Goal: Information Seeking & Learning: Learn about a topic

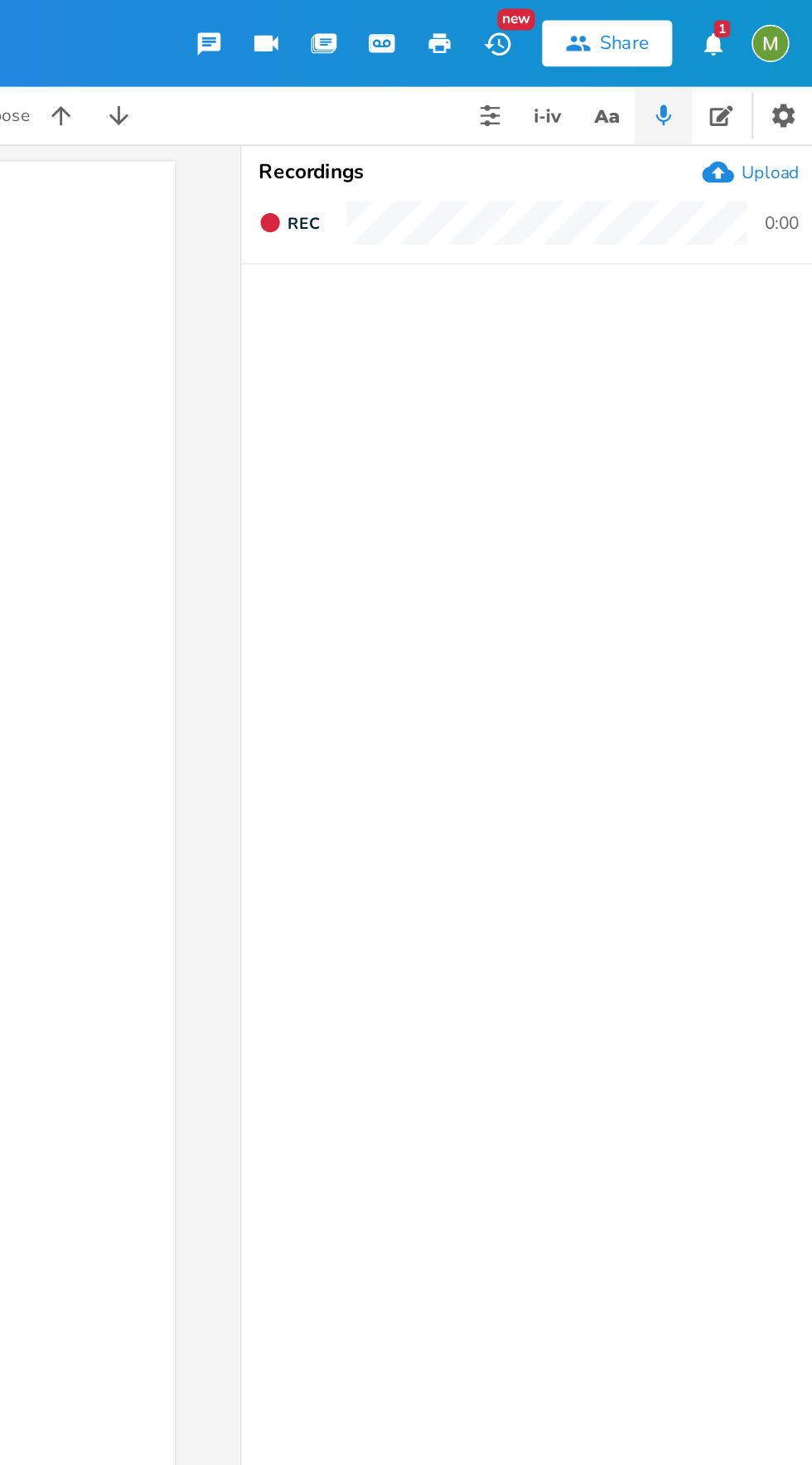
scroll to position [0, 282]
click at [699, 69] on icon "button" at bounding box center [698, 66] width 6 height 6
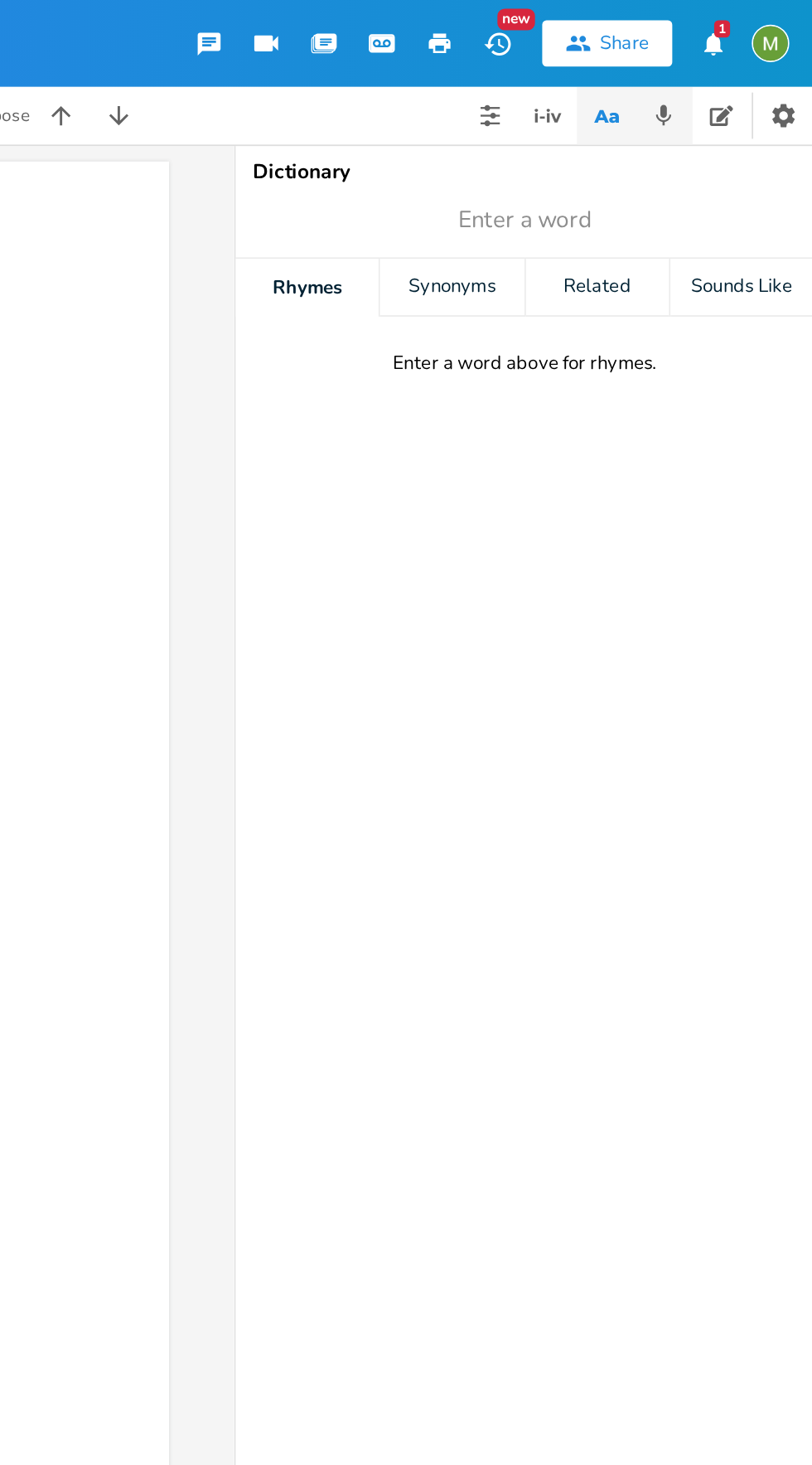
click at [723, 67] on icon "button" at bounding box center [727, 66] width 9 height 11
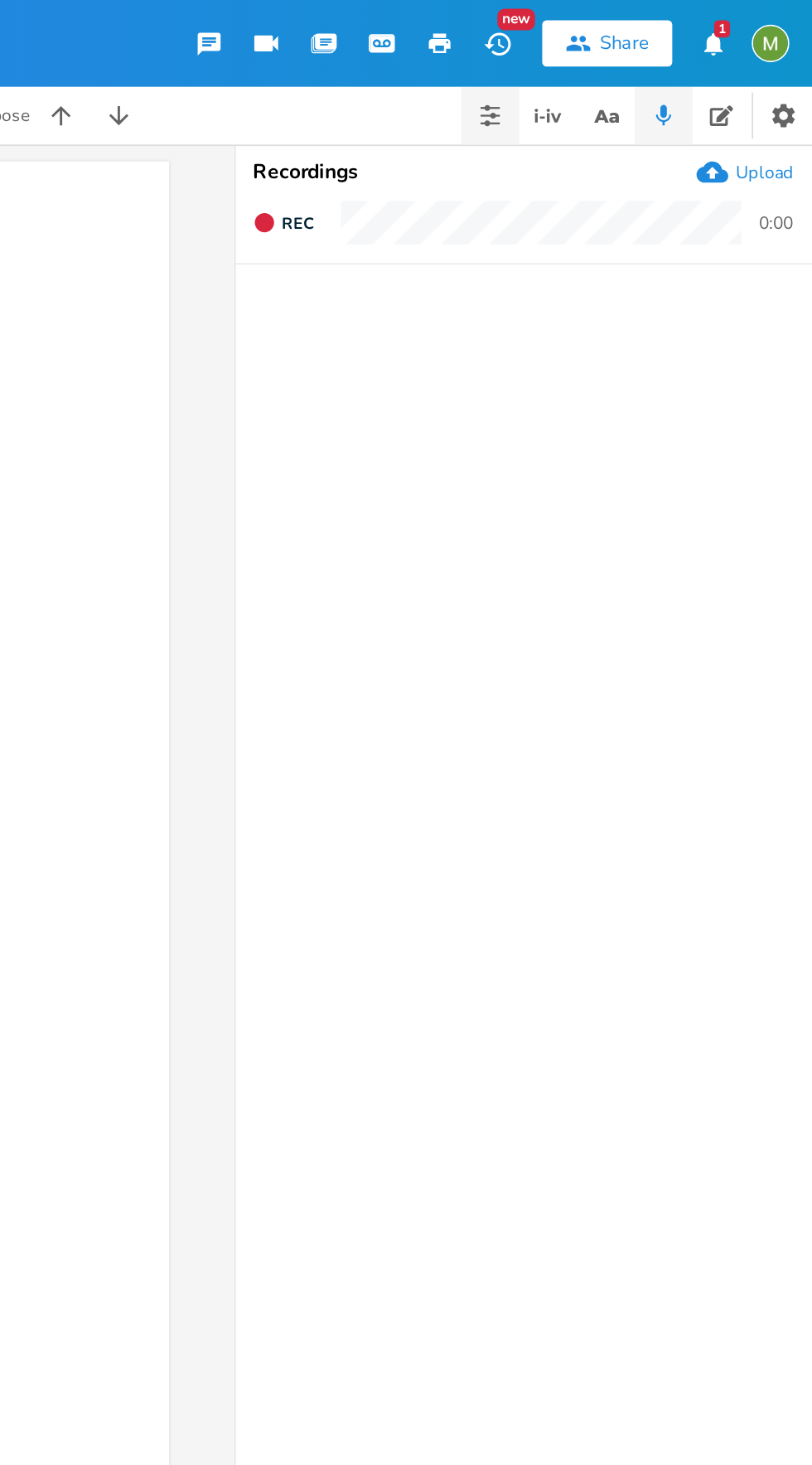
click at [624, 71] on icon "button" at bounding box center [626, 71] width 4 height 4
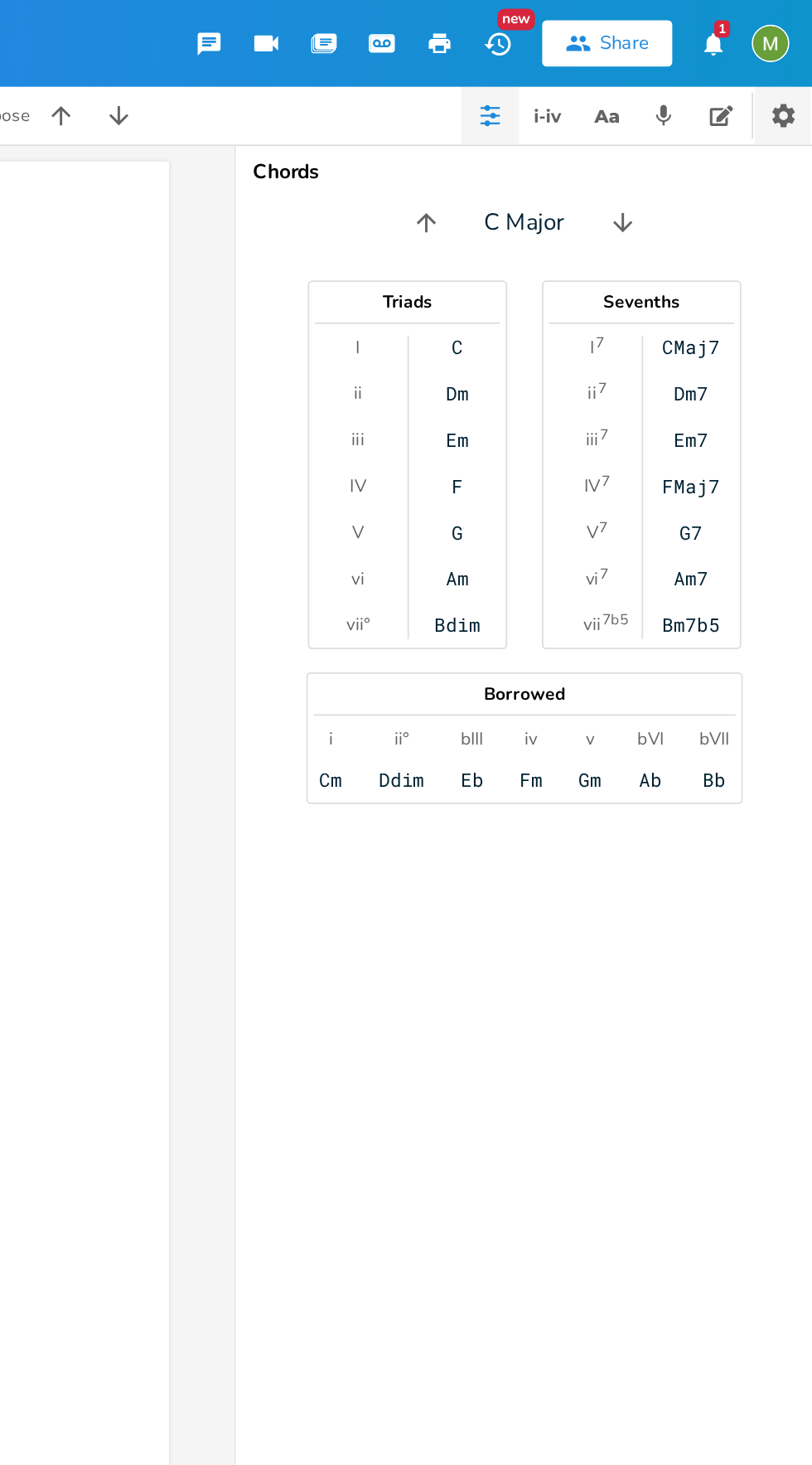
click at [782, 76] on button "button" at bounding box center [795, 66] width 33 height 34
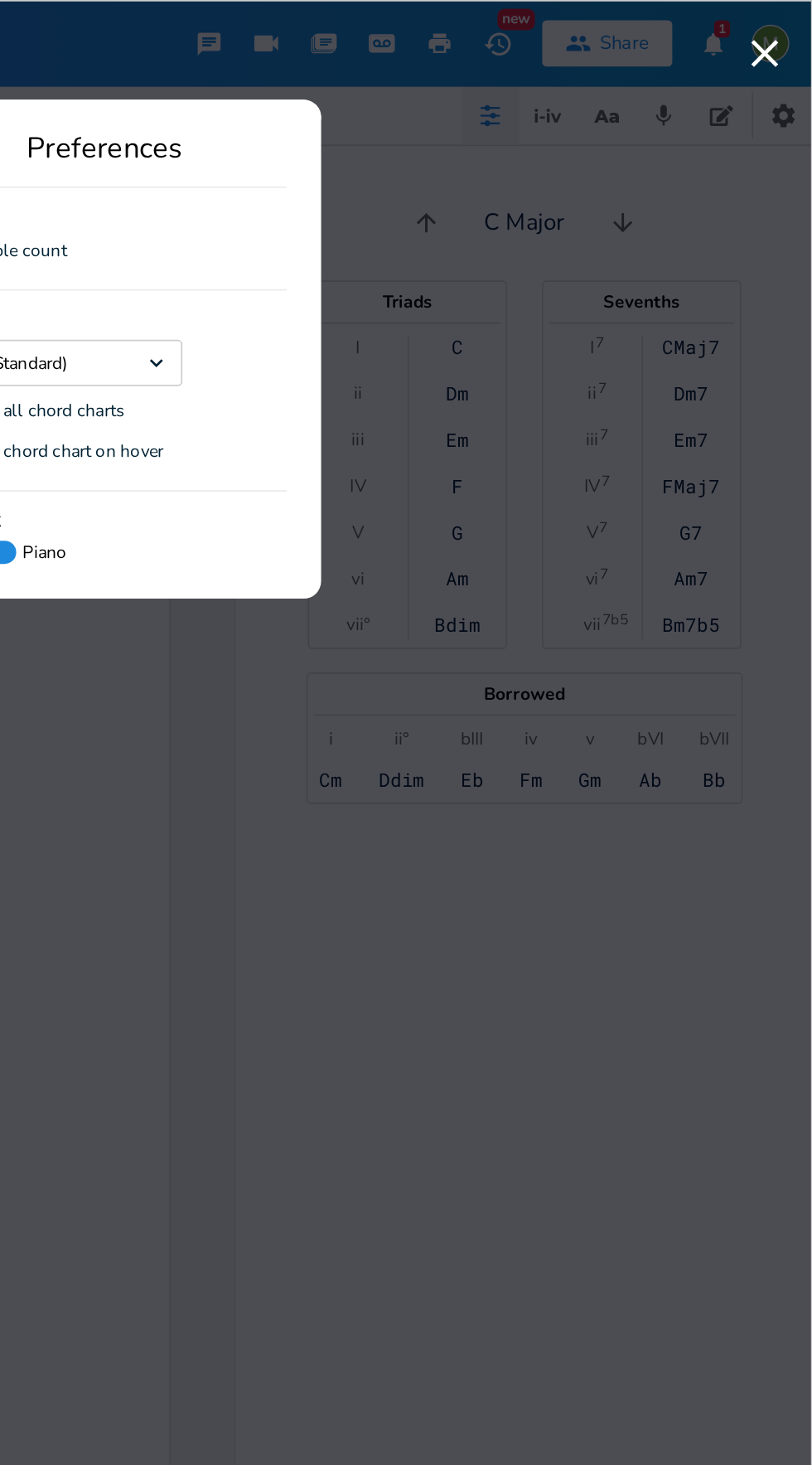
click at [781, 30] on icon "button" at bounding box center [785, 31] width 26 height 26
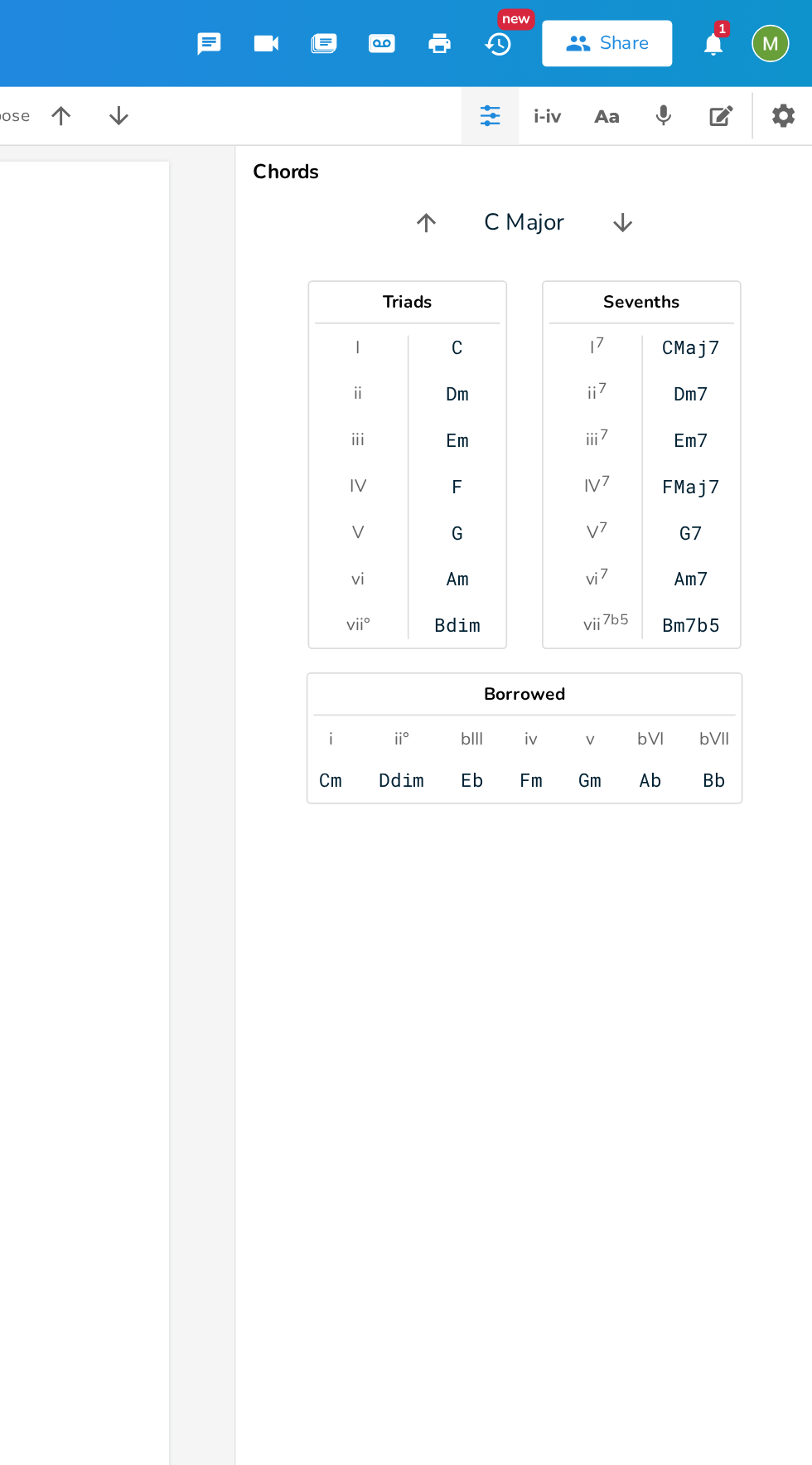
click at [564, 24] on icon "button" at bounding box center [565, 25] width 12 height 8
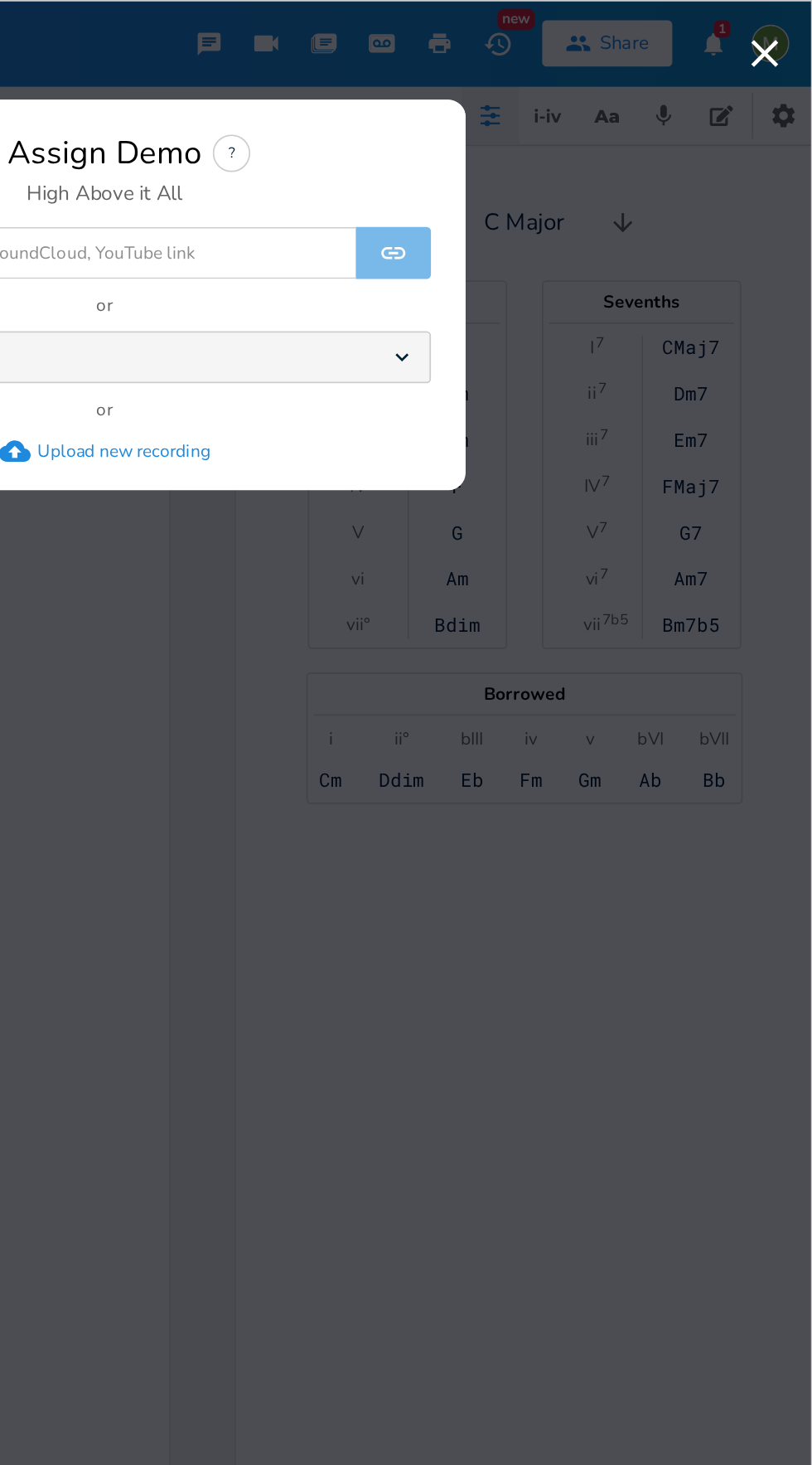
click at [783, 30] on icon "button" at bounding box center [785, 31] width 26 height 26
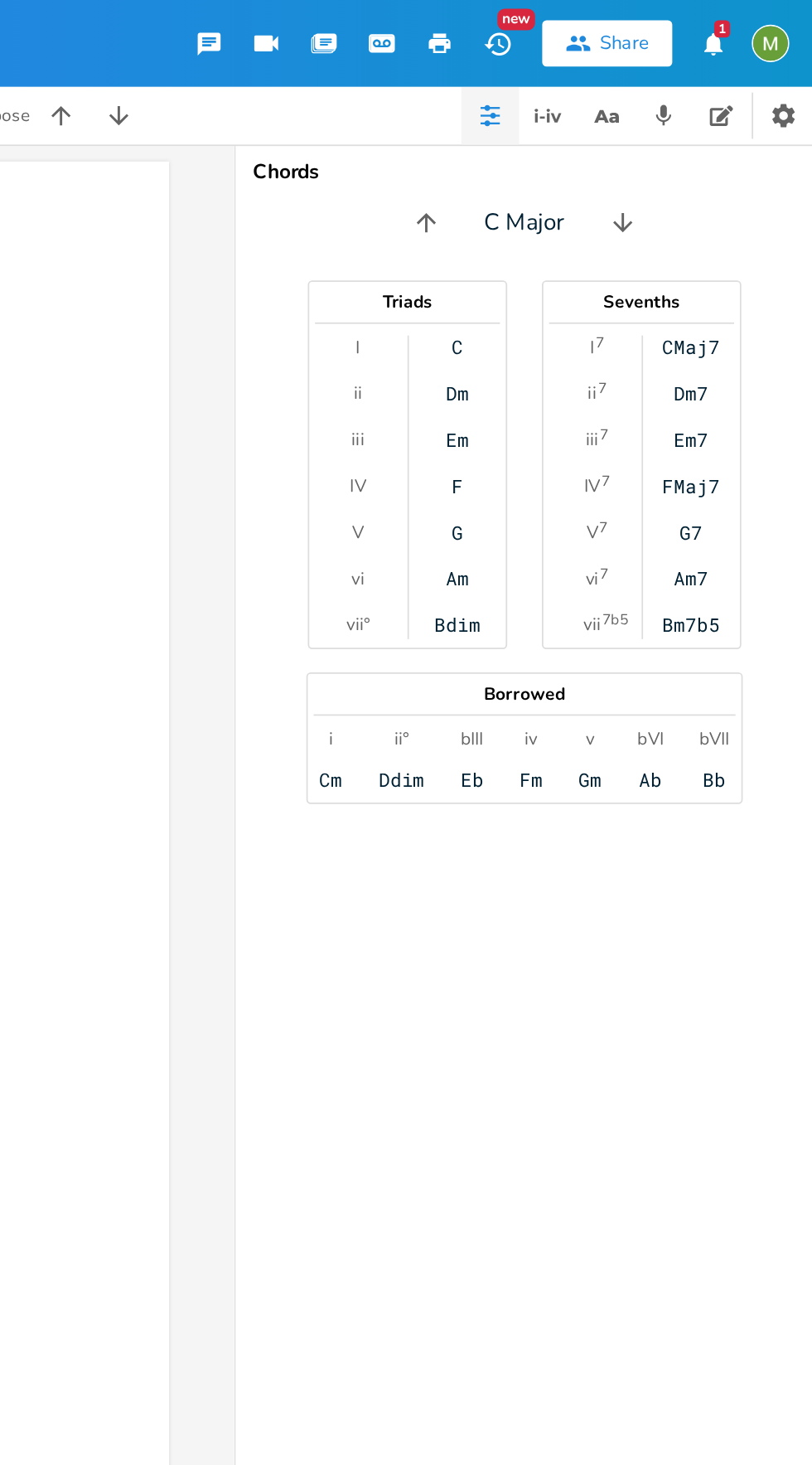
click at [528, 28] on icon "button" at bounding box center [532, 25] width 13 height 10
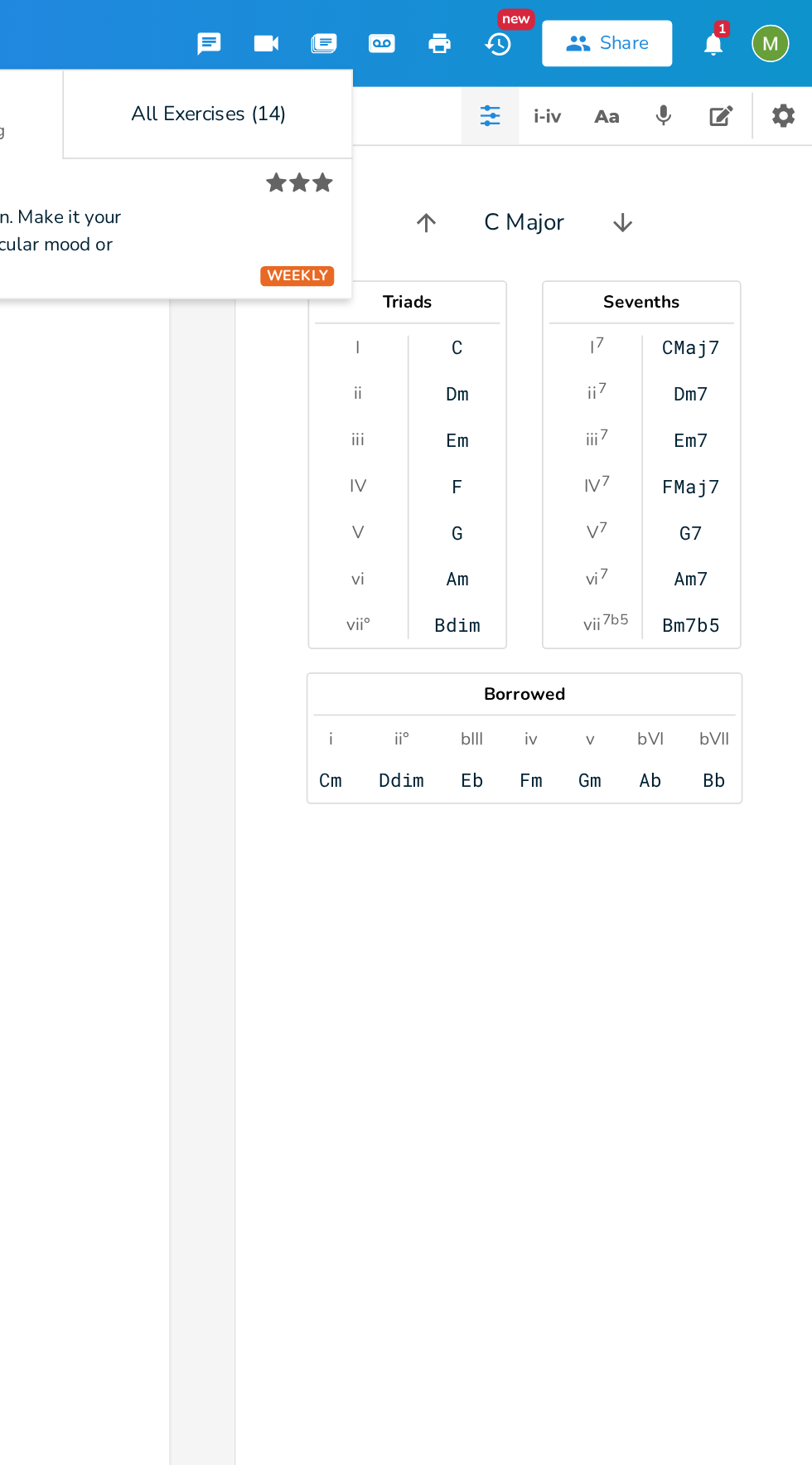
click at [568, 19] on icon "button" at bounding box center [565, 25] width 15 height 15
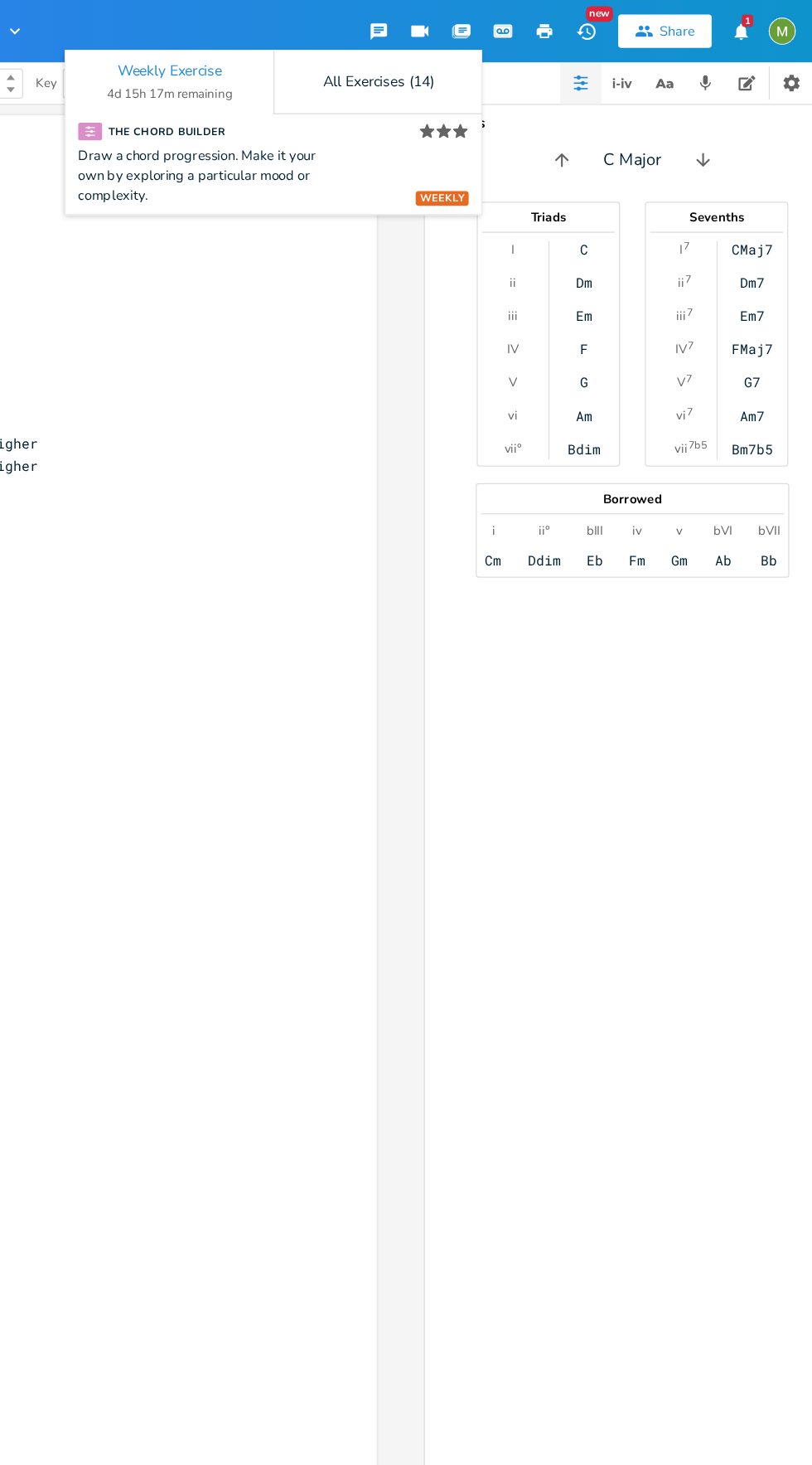
scroll to position [0, 0]
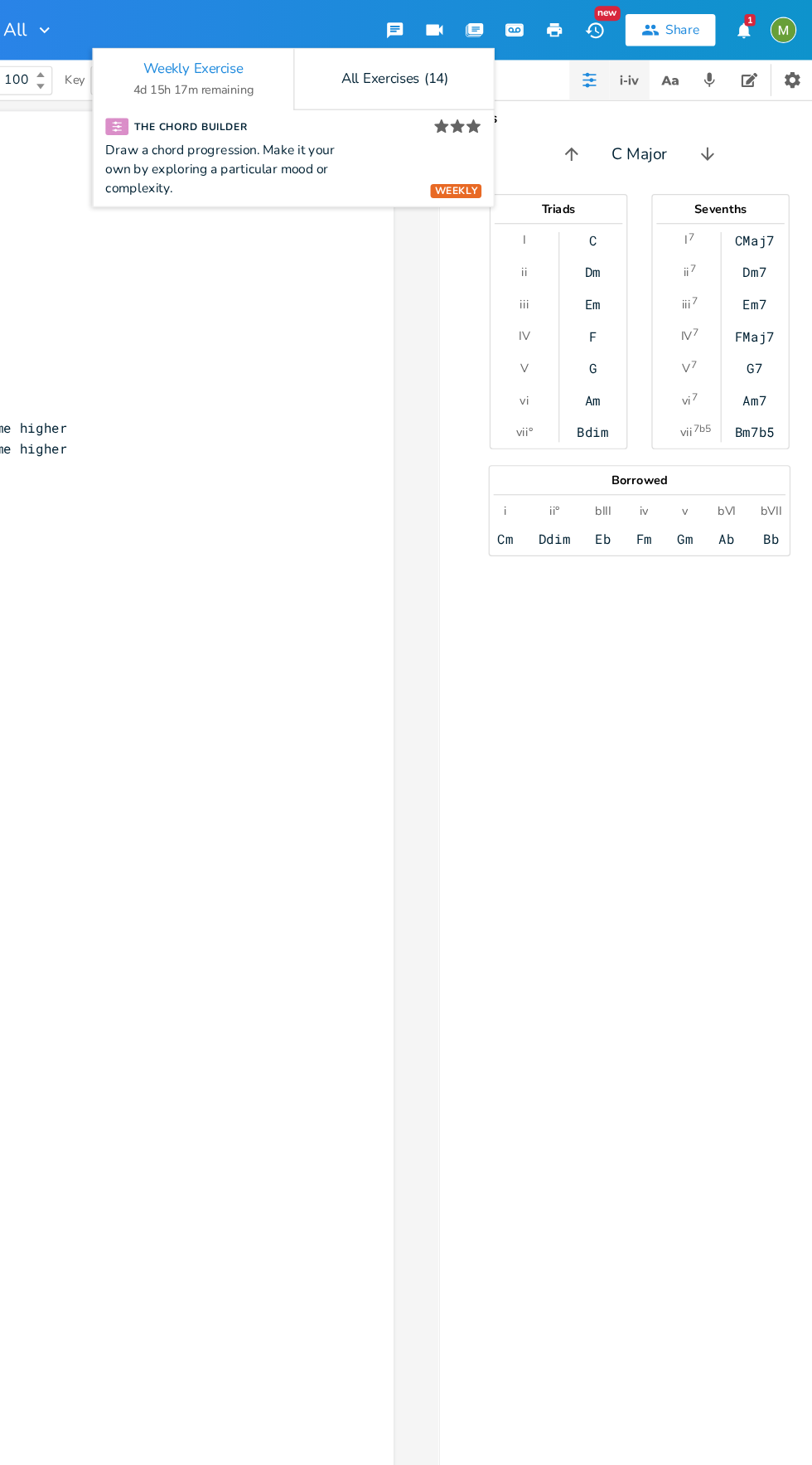
click at [664, 67] on icon "button" at bounding box center [660, 66] width 20 height 20
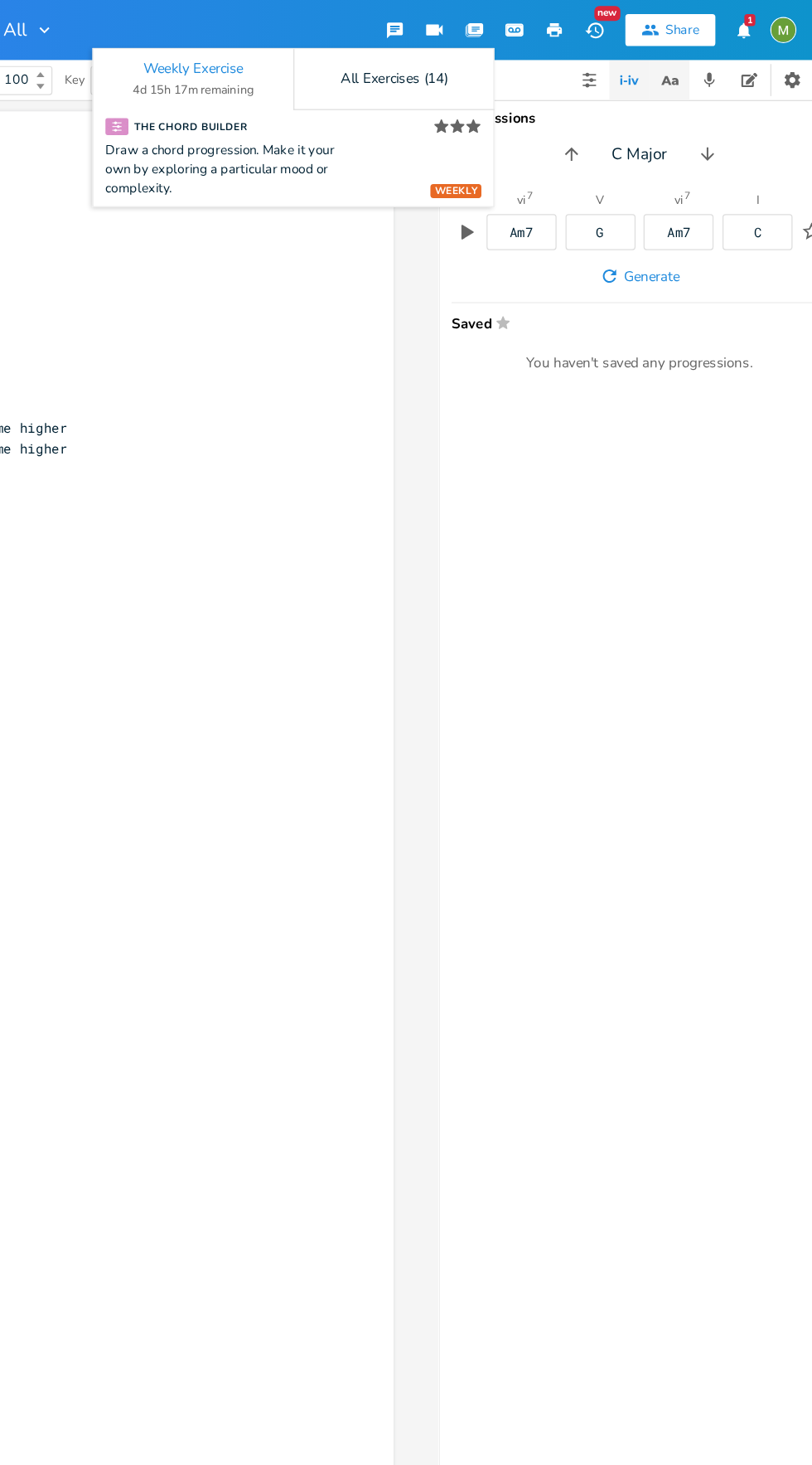
click at [697, 66] on icon "button" at bounding box center [698, 66] width 6 height 6
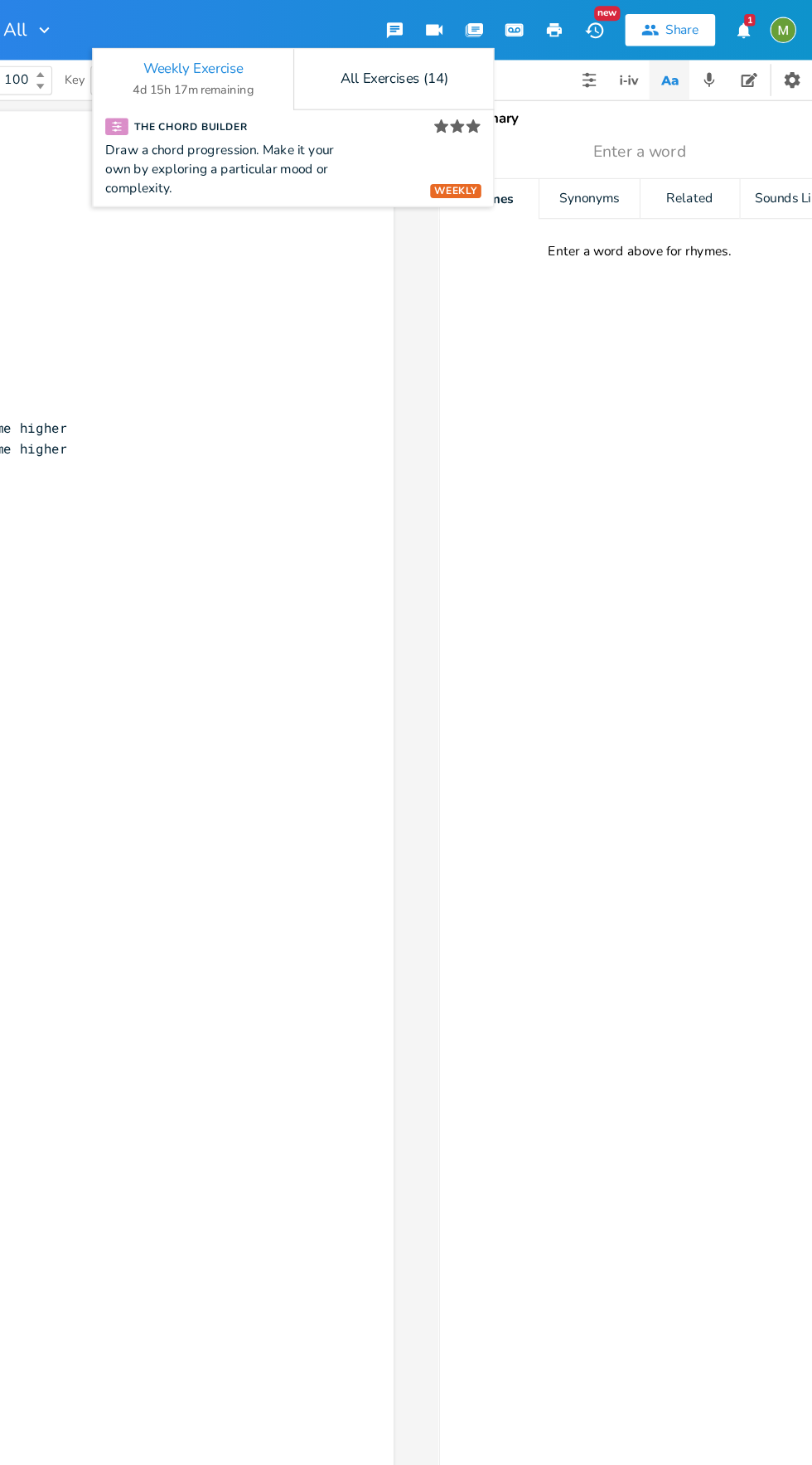
click at [554, 329] on div "Dictionary Enter a word Rhymes Synonyms Related Sounds Like Enter a word above …" at bounding box center [669, 774] width 332 height 1383
click at [533, 24] on icon "button" at bounding box center [533, 24] width 12 height 9
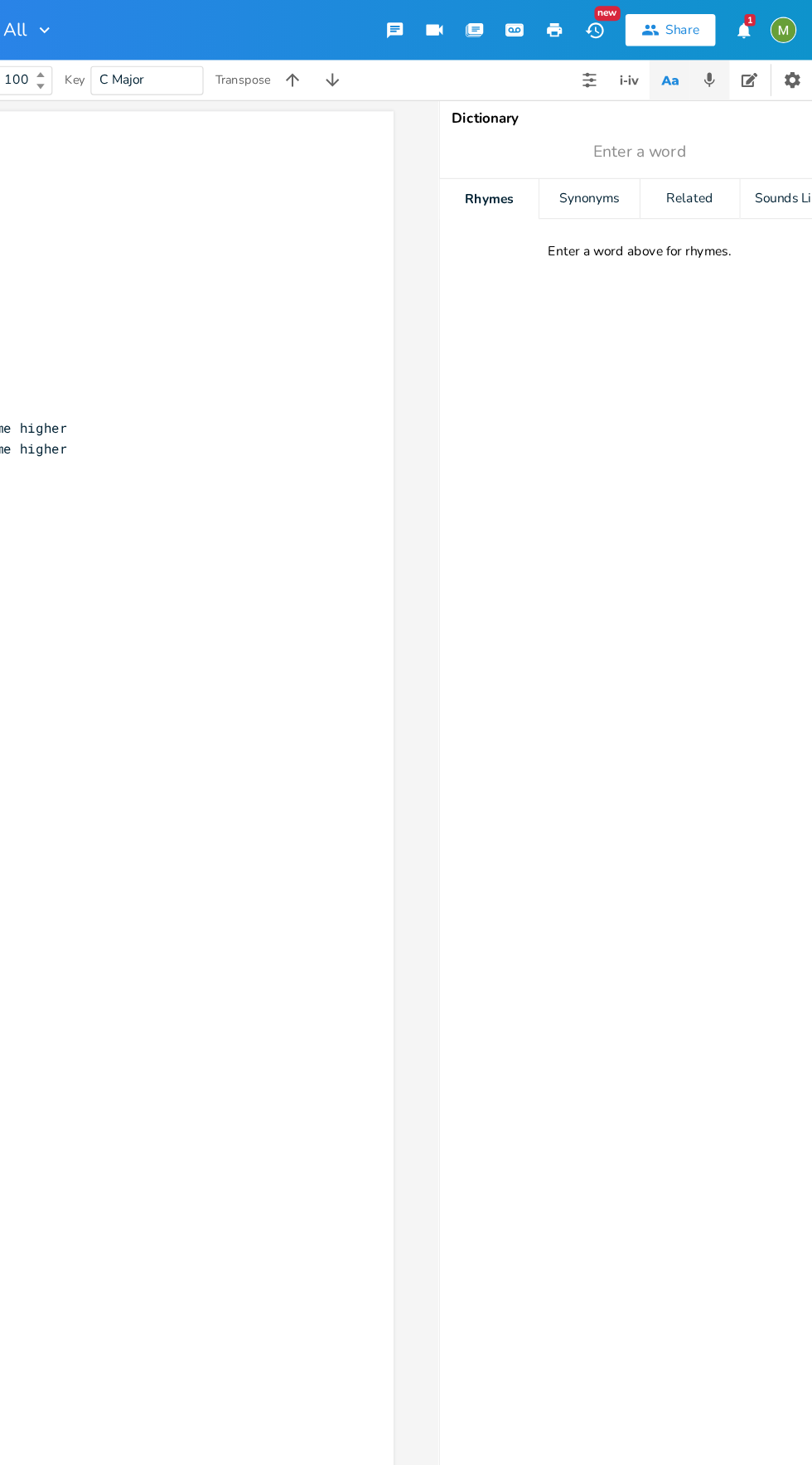
click at [727, 64] on icon "button" at bounding box center [727, 66] width 9 height 11
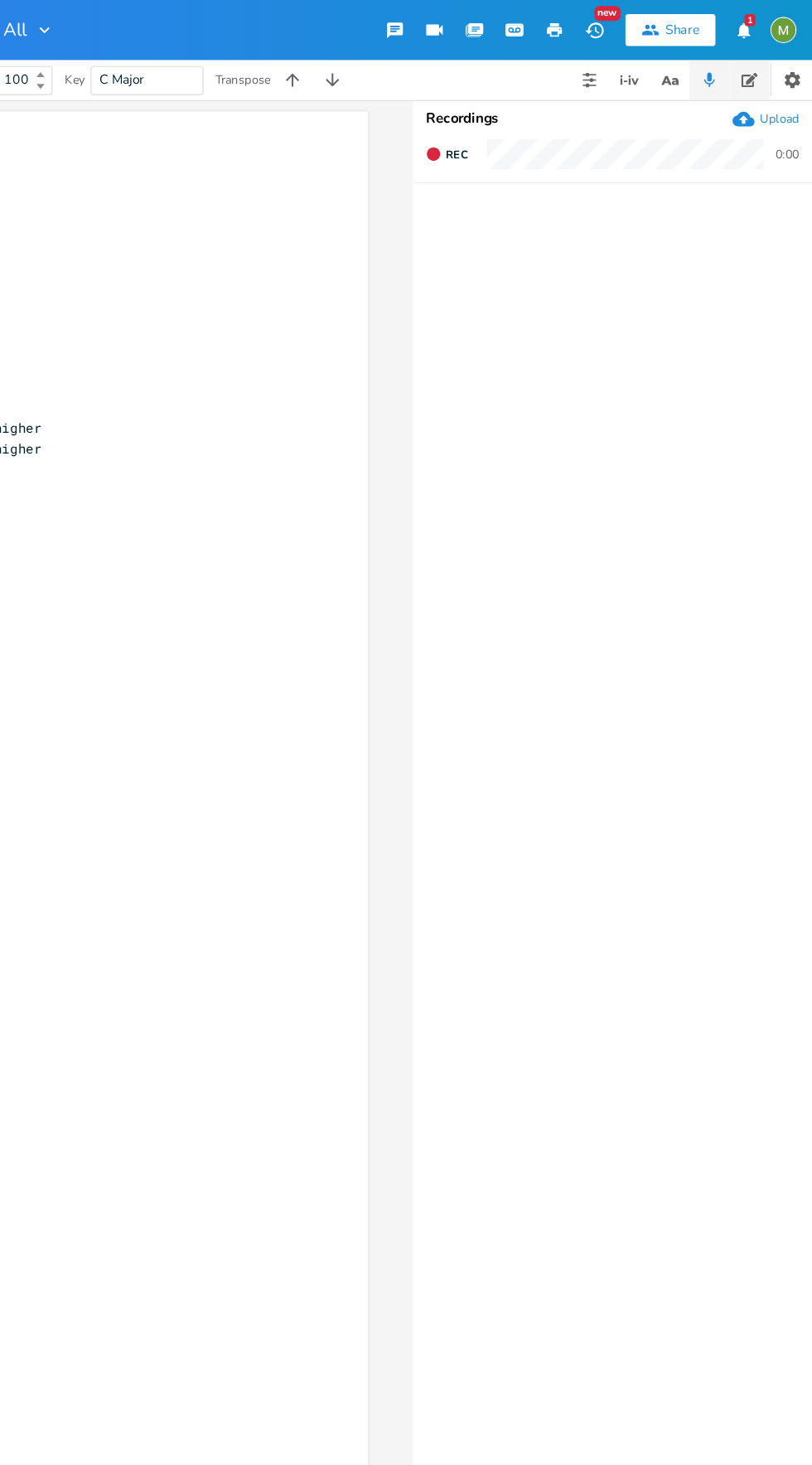
click at [758, 66] on icon "button" at bounding box center [760, 66] width 13 height 11
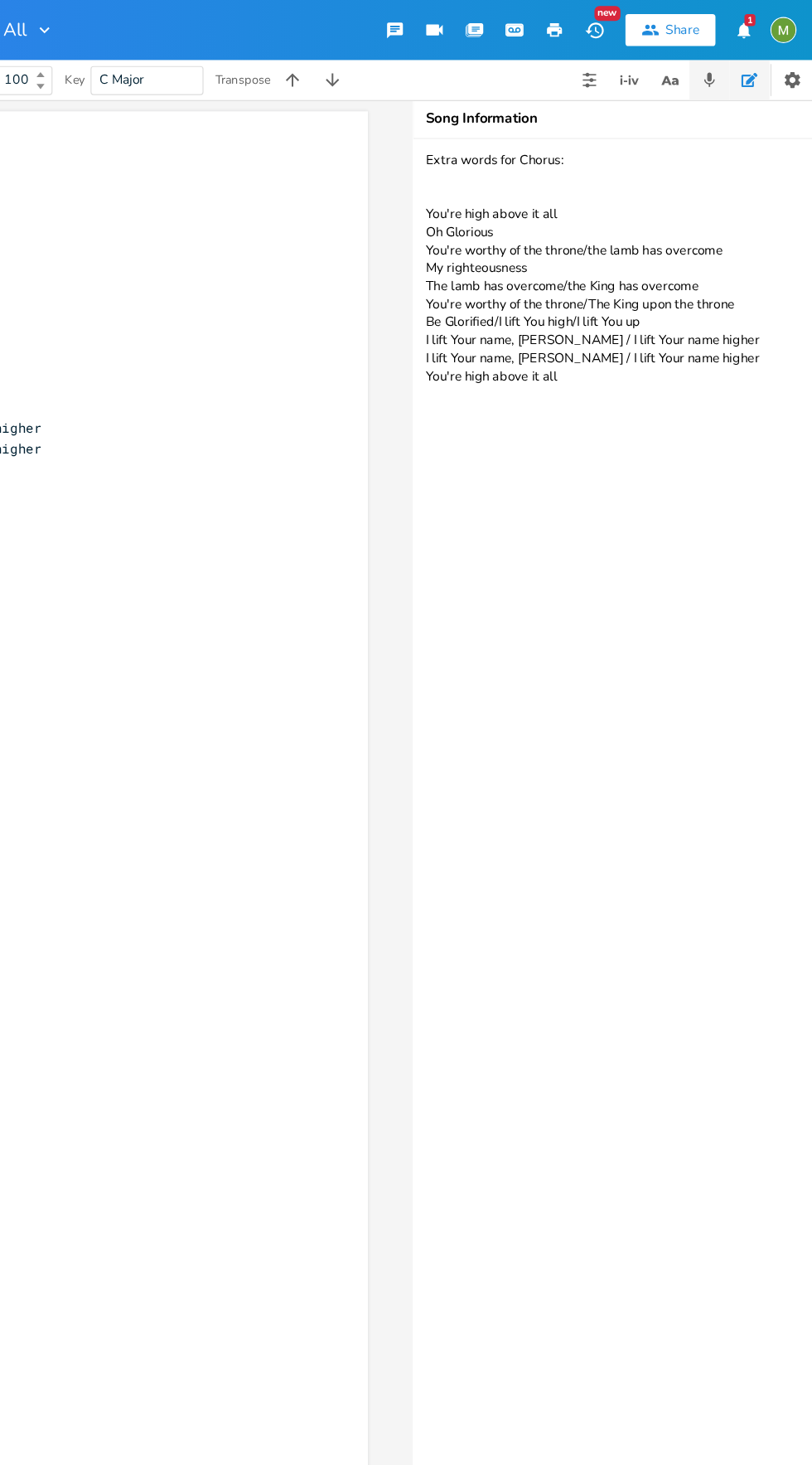
click at [732, 70] on icon "button" at bounding box center [726, 66] width 15 height 15
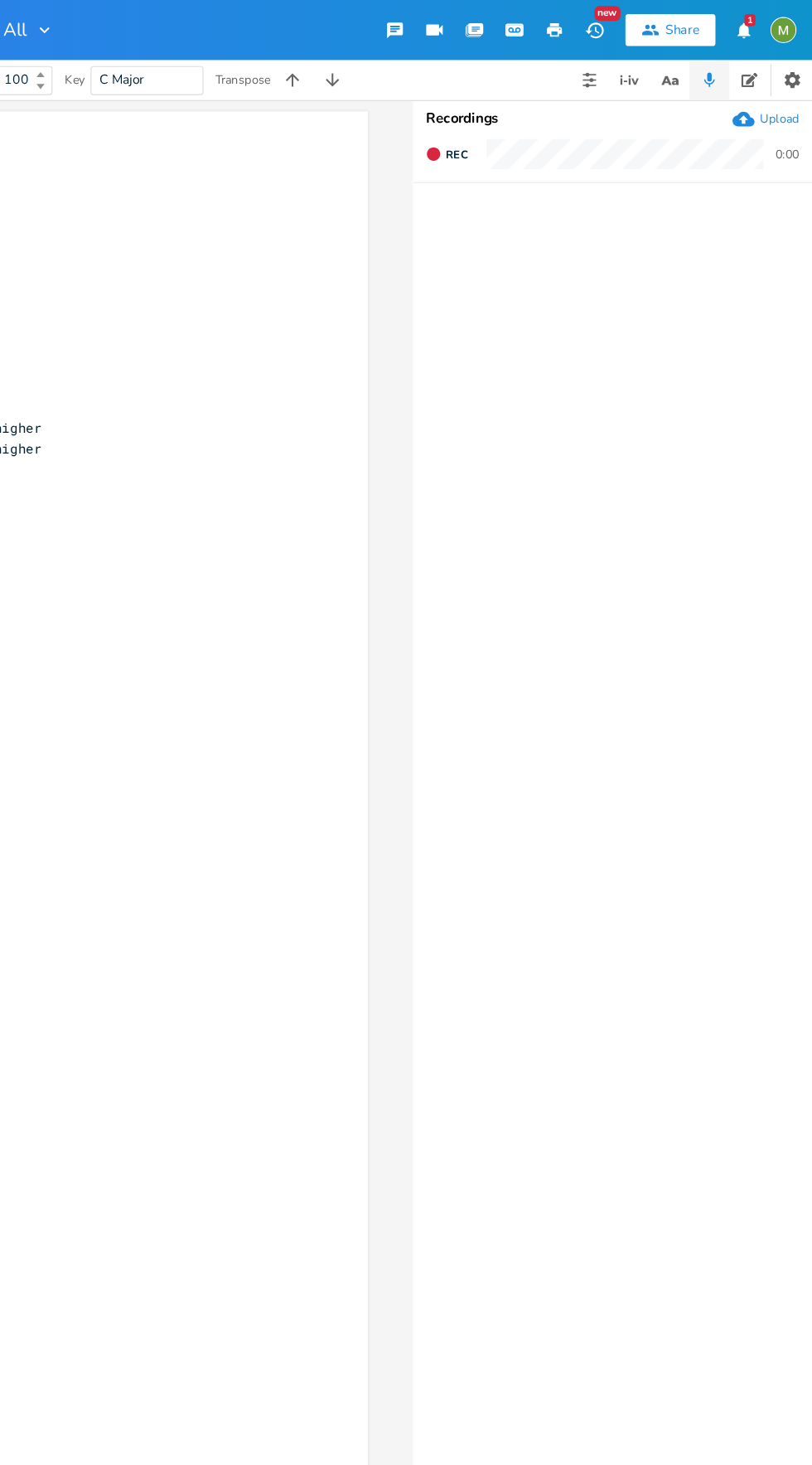
scroll to position [0, 0]
